Goal: Transaction & Acquisition: Purchase product/service

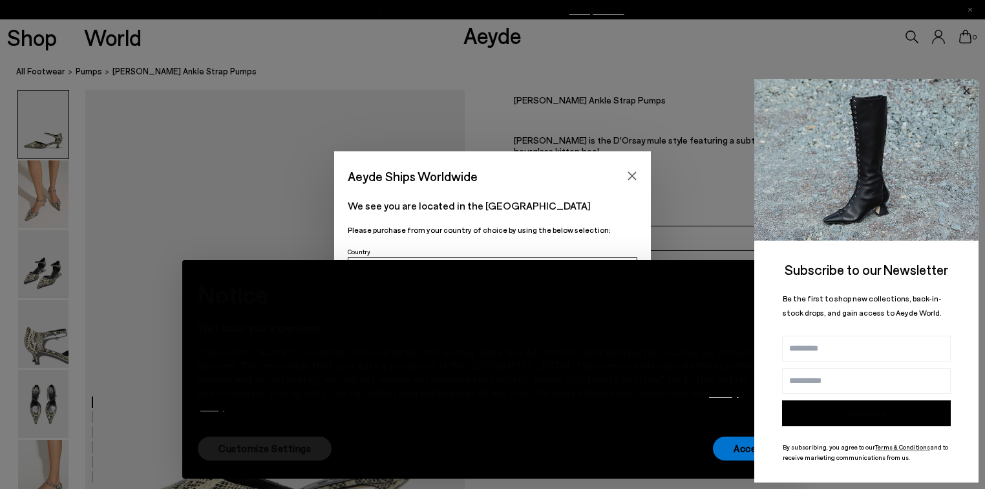
click at [965, 88] on icon at bounding box center [966, 91] width 17 height 17
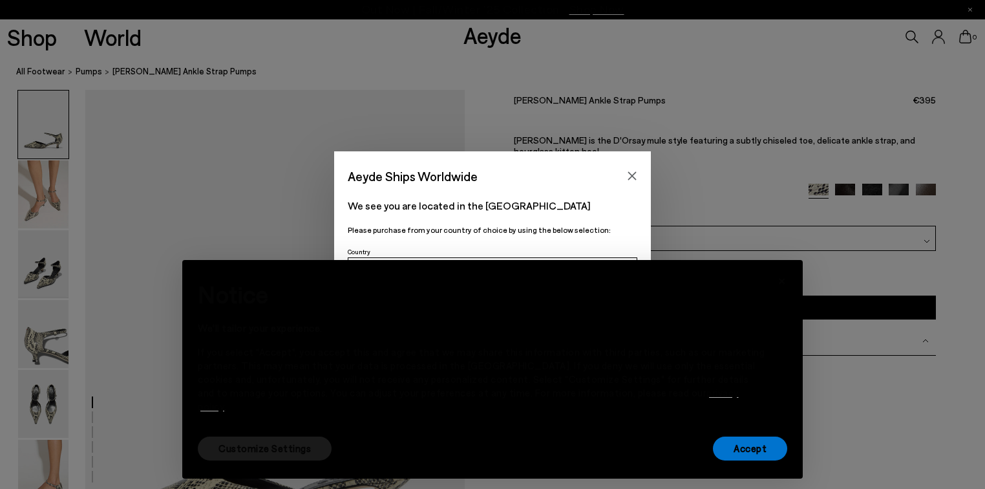
click at [716, 236] on div "Aeyde Ships Worldwide We see you are located in the [GEOGRAPHIC_DATA] Please pu…" at bounding box center [492, 244] width 985 height 186
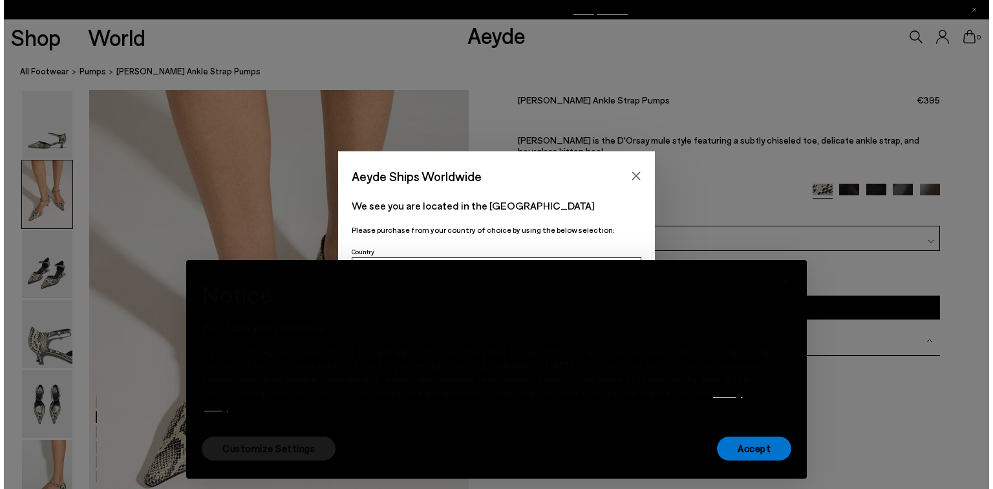
scroll to position [569, 0]
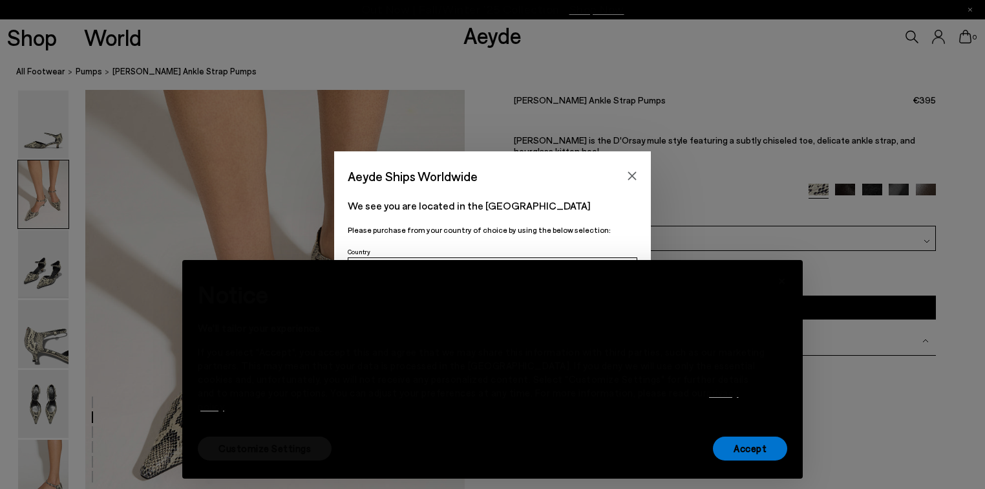
click at [261, 448] on font "Customize Settings" at bounding box center [265, 448] width 92 height 12
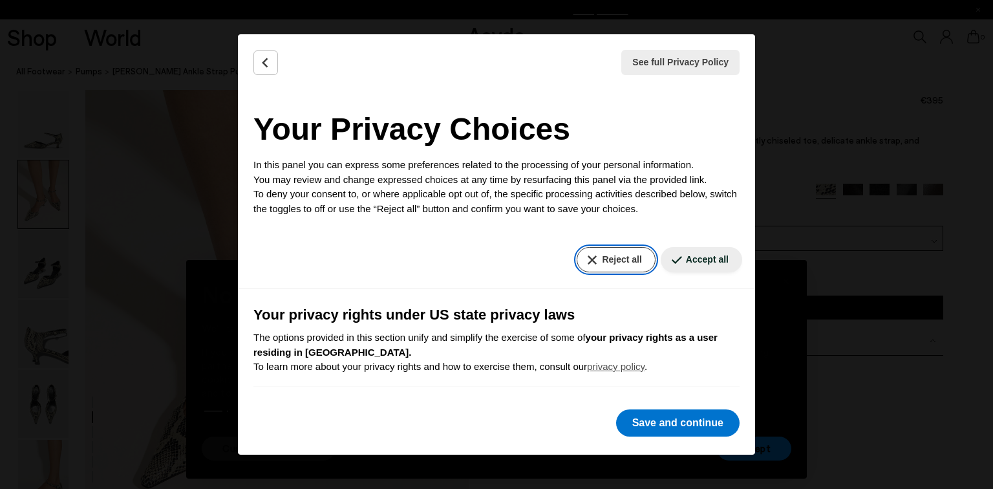
click at [602, 259] on font "Reject all" at bounding box center [621, 259] width 39 height 10
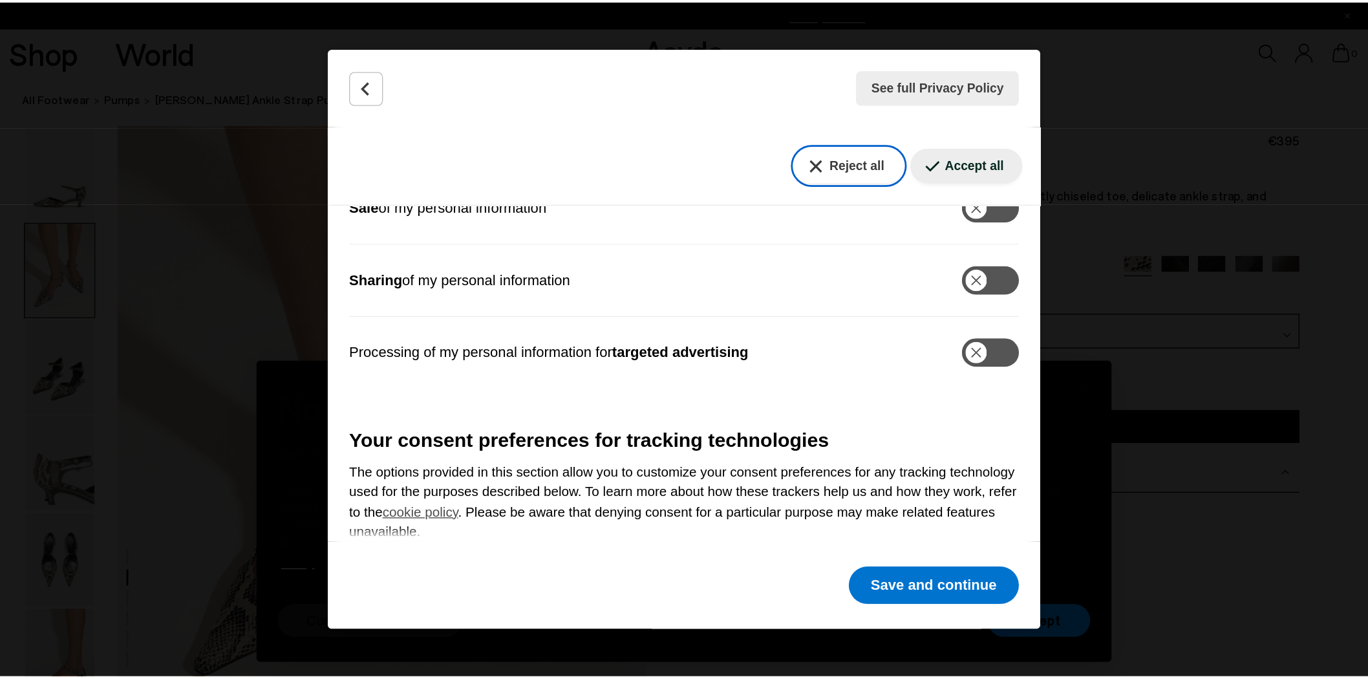
scroll to position [391, 0]
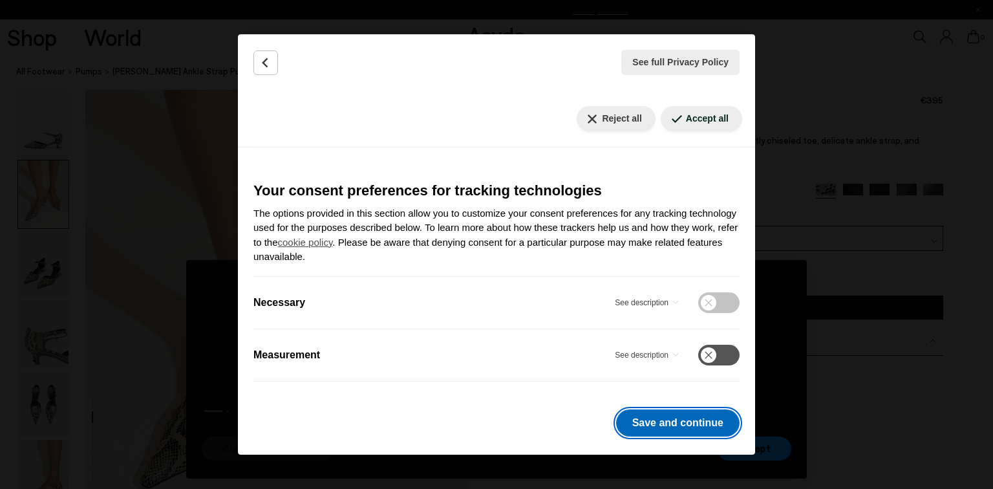
click at [692, 424] on font "Save and continue" at bounding box center [677, 422] width 91 height 11
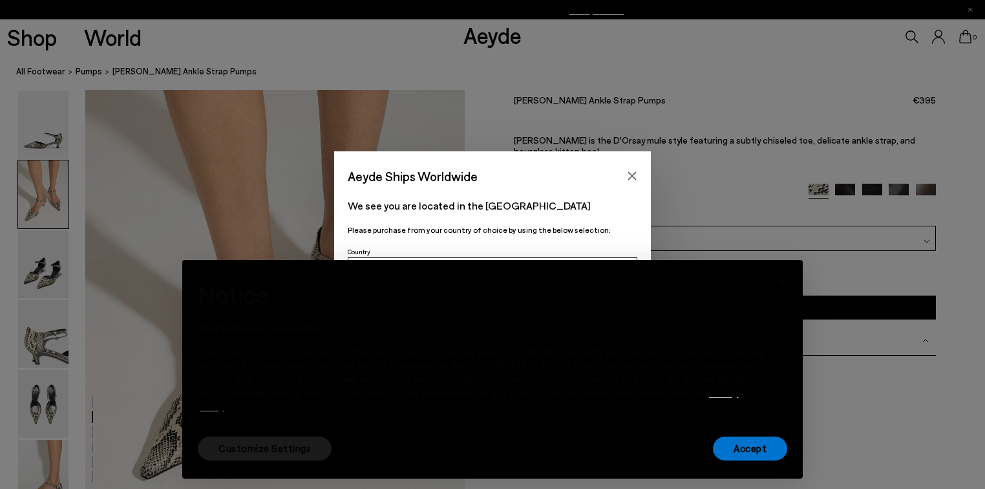
drag, startPoint x: 572, startPoint y: 218, endPoint x: 575, endPoint y: 143, distance: 75.1
click at [575, 143] on div "Aeyde Ships Worldwide We see you are located in the [GEOGRAPHIC_DATA] Please pu…" at bounding box center [492, 244] width 985 height 489
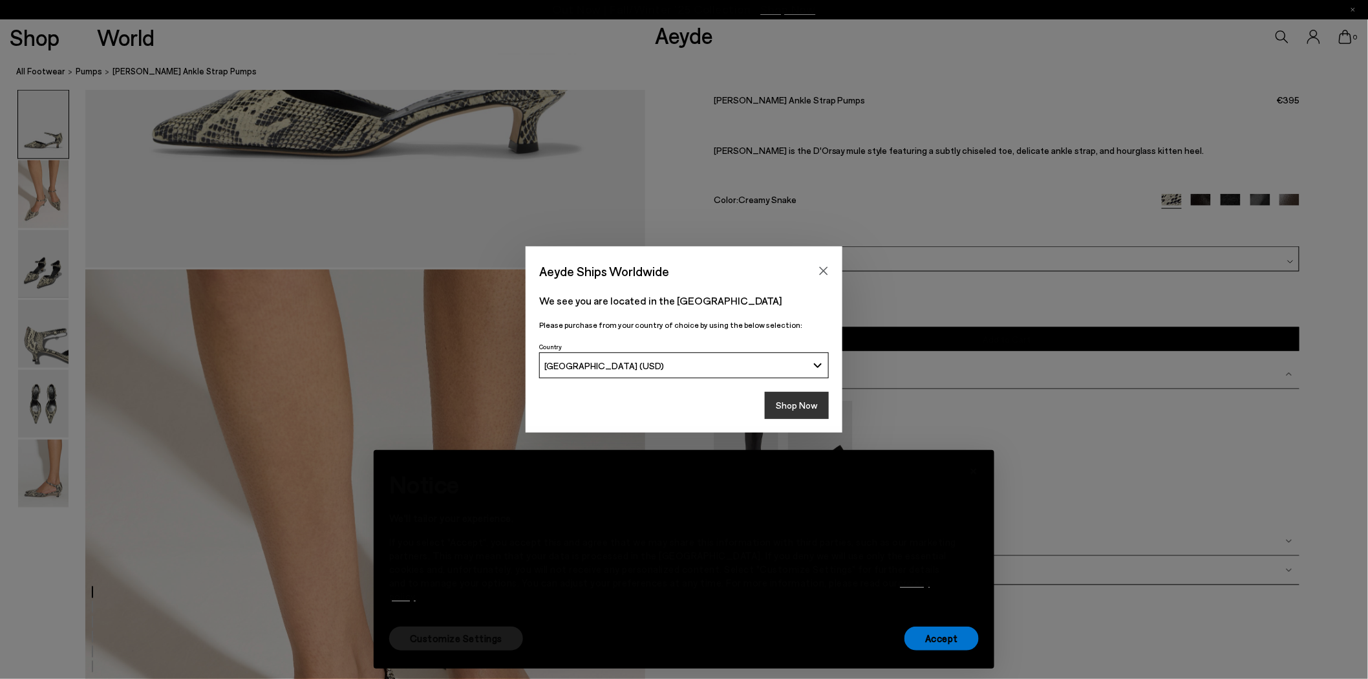
drag, startPoint x: 985, startPoint y: 1, endPoint x: 791, endPoint y: 404, distance: 447.7
click at [791, 404] on button "Shop Now" at bounding box center [797, 405] width 64 height 27
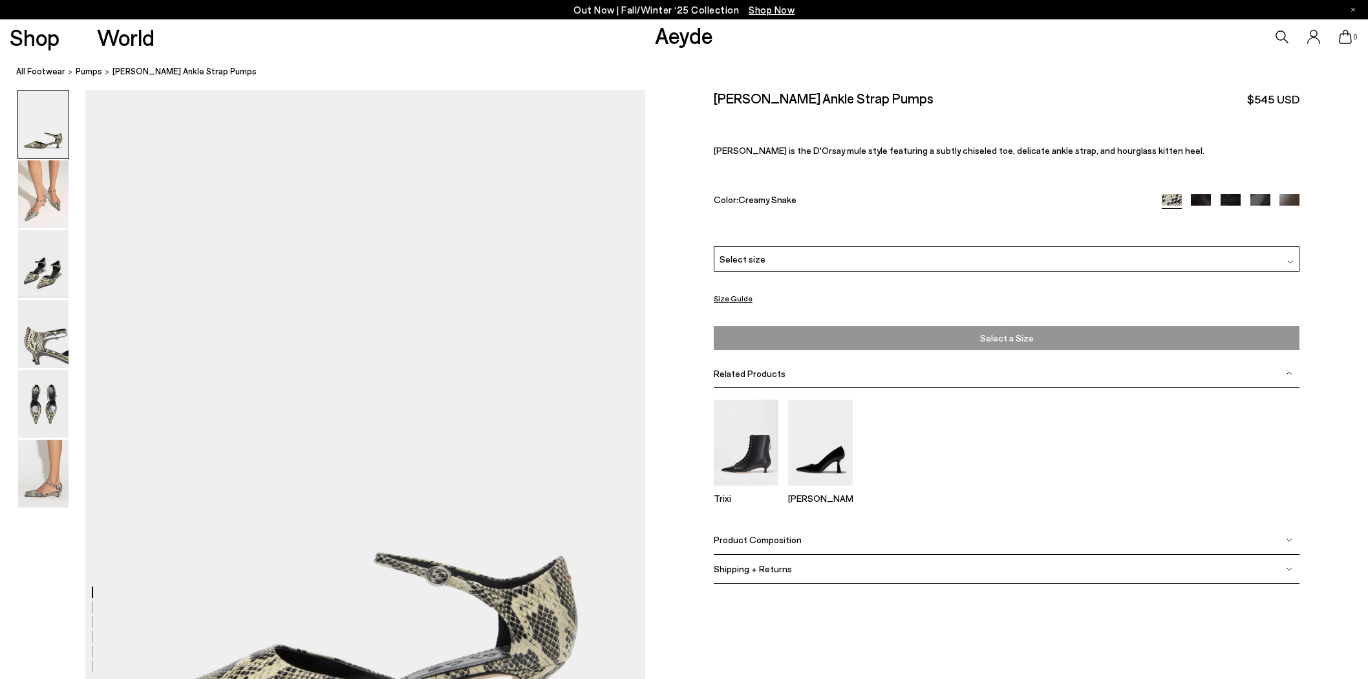
scroll to position [215, 0]
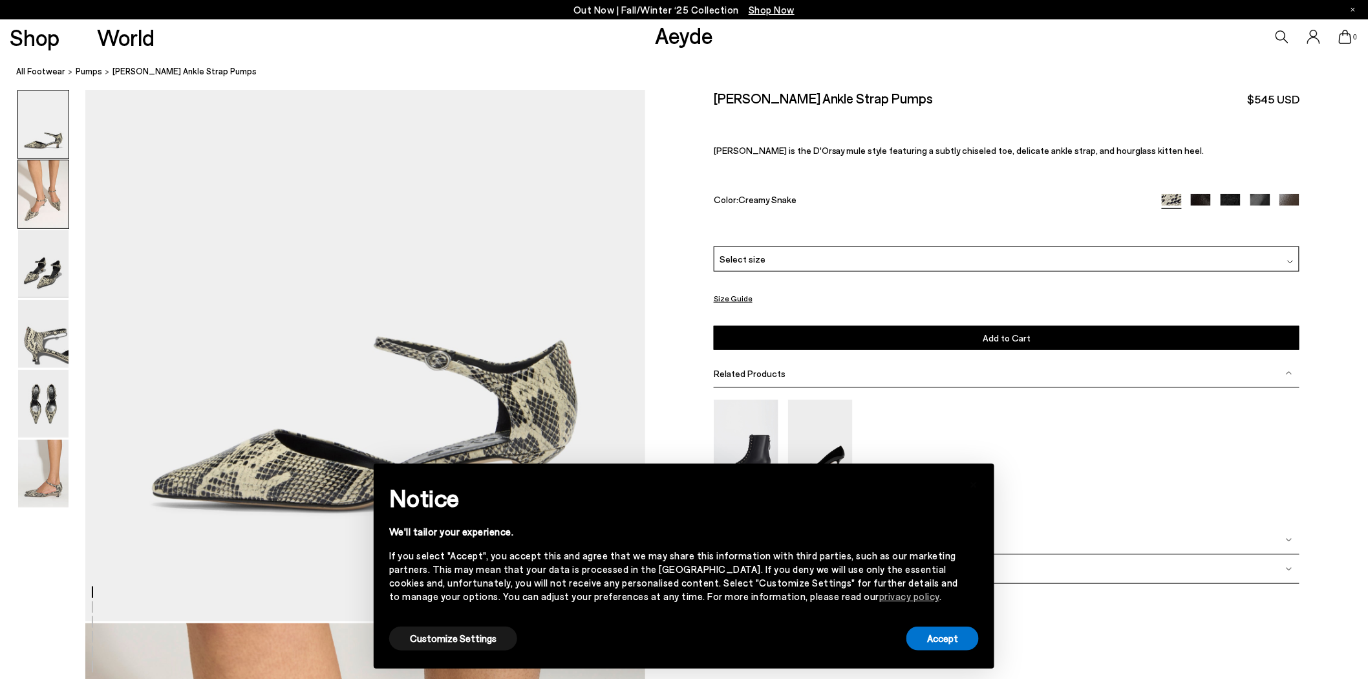
click at [48, 198] on img at bounding box center [43, 194] width 50 height 68
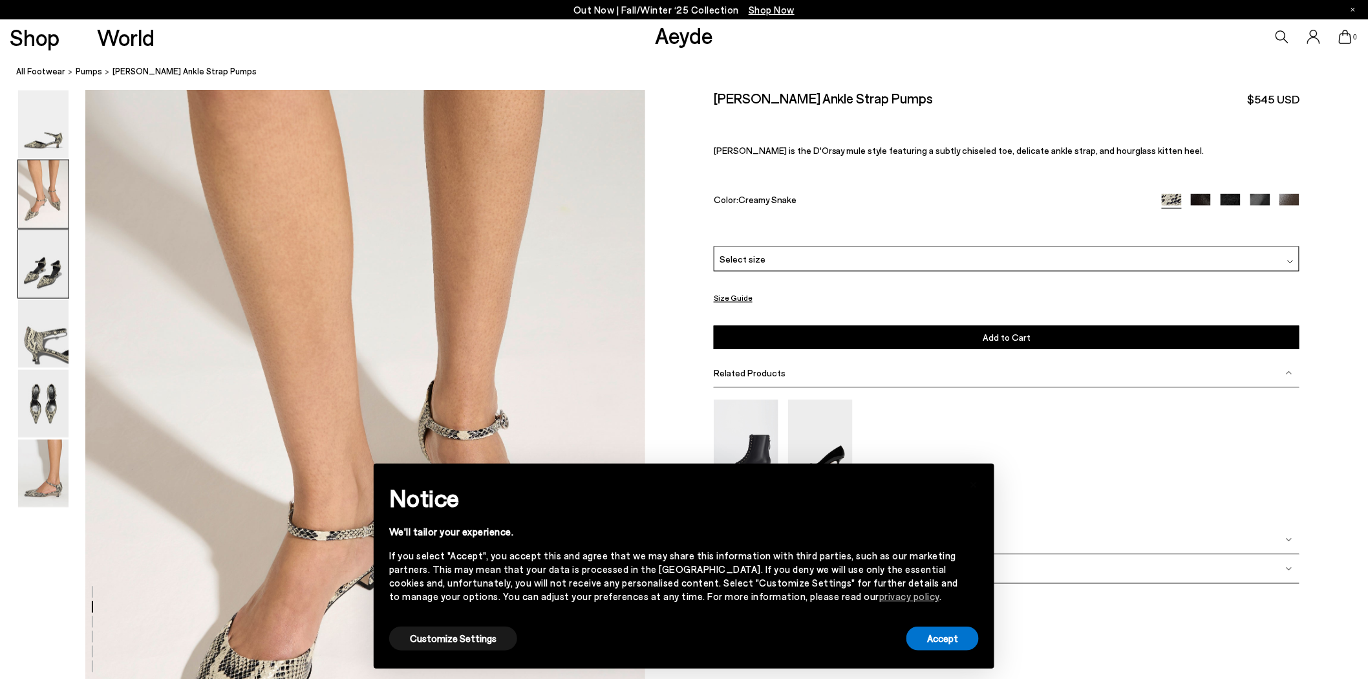
click at [53, 256] on img at bounding box center [43, 264] width 50 height 68
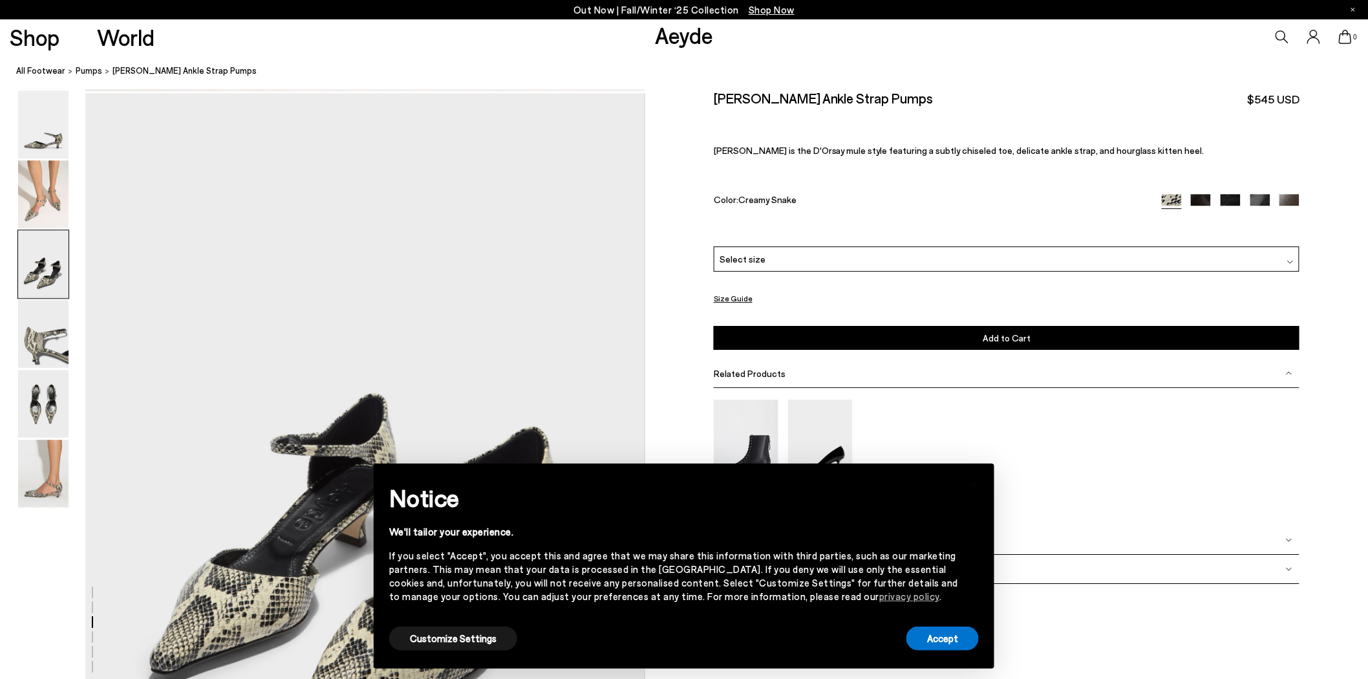
scroll to position [1499, 0]
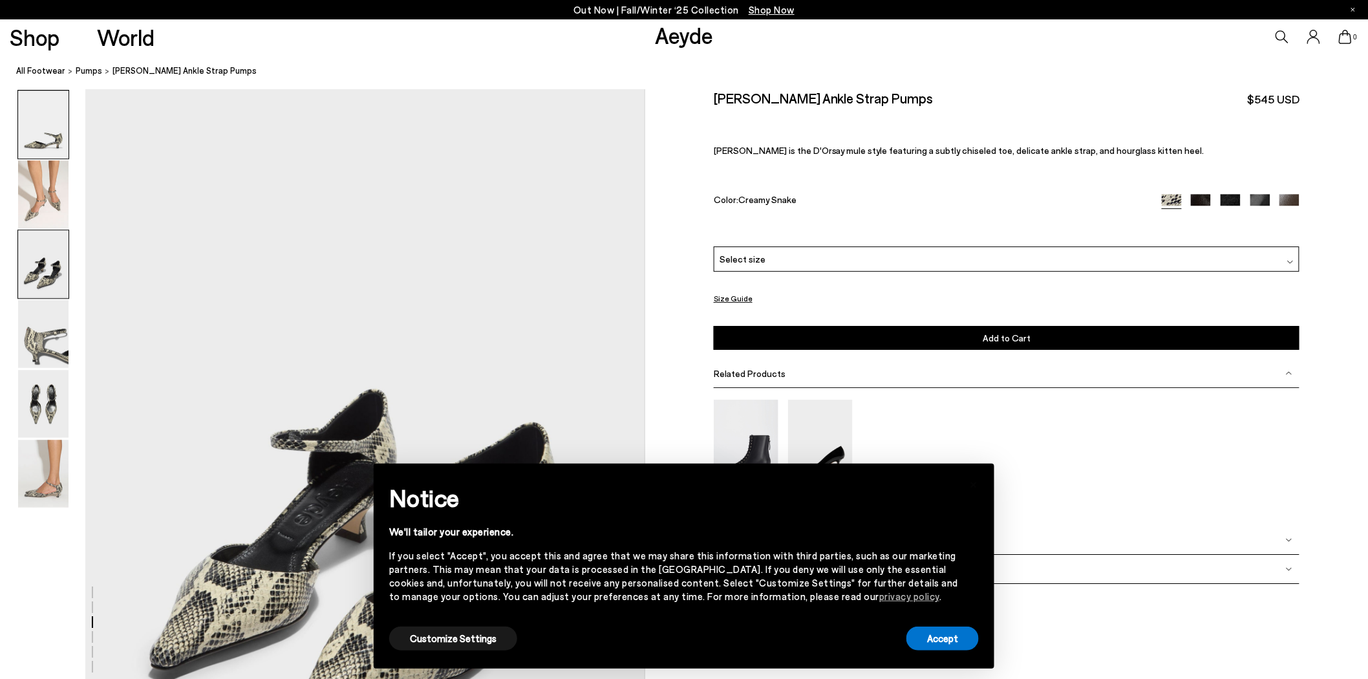
click at [52, 140] on img at bounding box center [43, 125] width 50 height 68
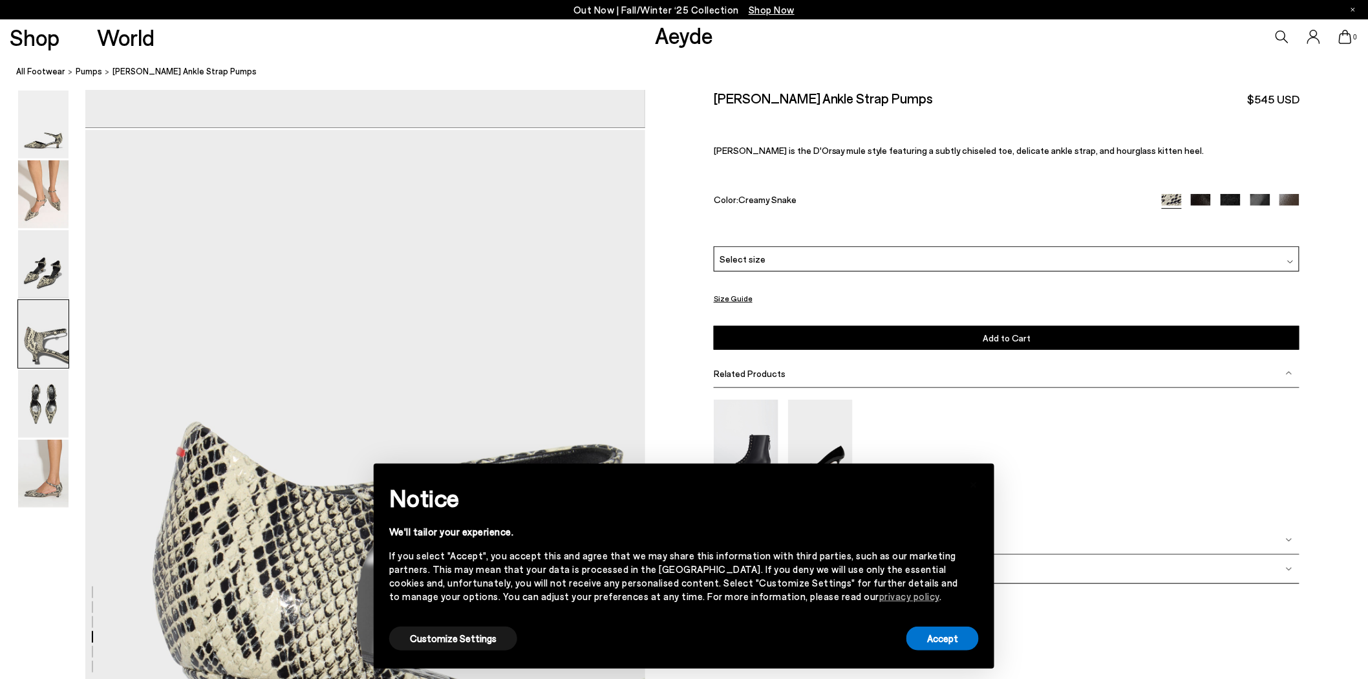
scroll to position [2011, 0]
